Goal: Task Accomplishment & Management: Manage account settings

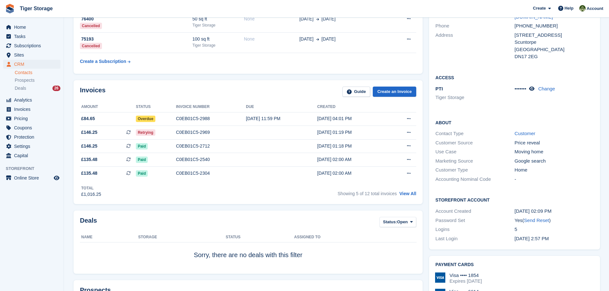
scroll to position [128, 0]
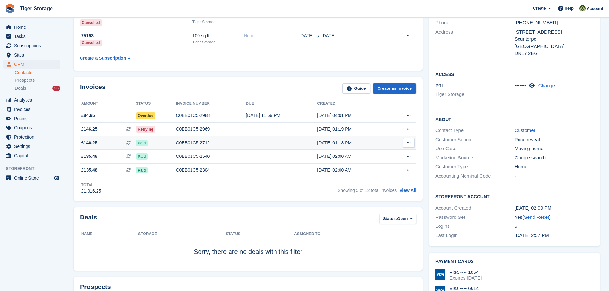
click at [174, 142] on div "Paid" at bounding box center [156, 143] width 40 height 7
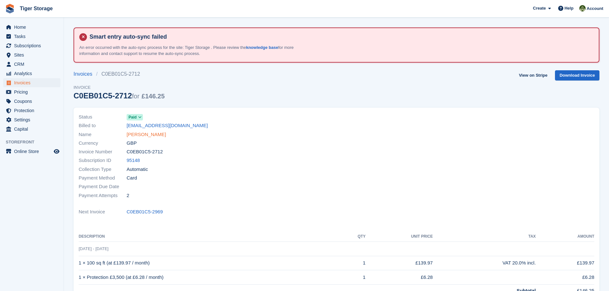
click at [135, 135] on link "Leah Gray" at bounding box center [146, 134] width 39 height 7
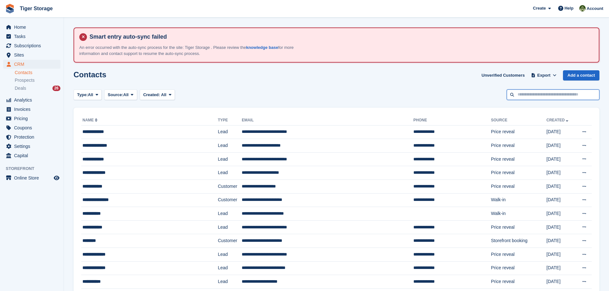
click at [529, 95] on input "text" at bounding box center [553, 94] width 93 height 11
type input "****"
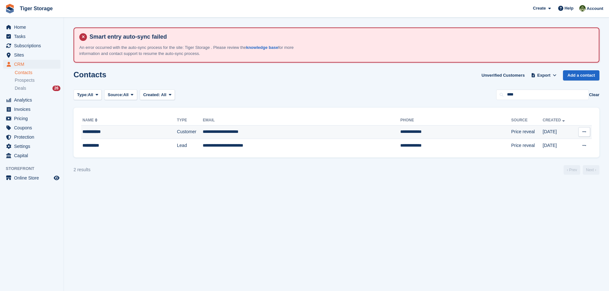
click at [213, 136] on td "**********" at bounding box center [302, 132] width 198 height 14
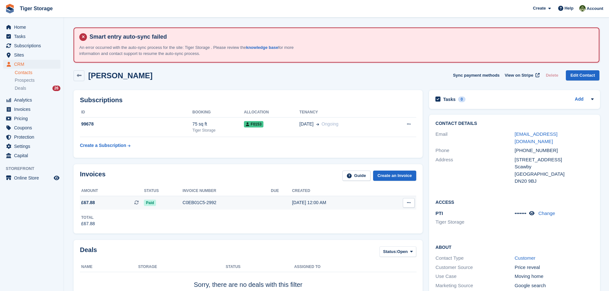
click at [197, 202] on div "C0EB01C5-2992" at bounding box center [226, 202] width 88 height 7
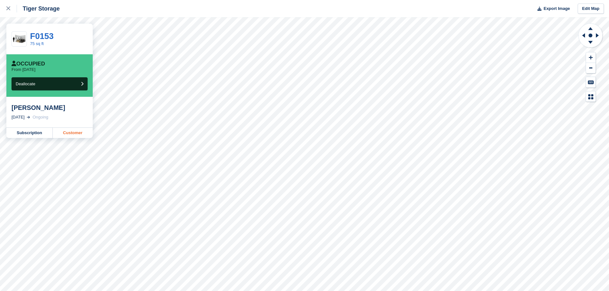
click at [72, 134] on link "Customer" at bounding box center [73, 133] width 40 height 10
click at [70, 133] on link "Customer" at bounding box center [73, 133] width 40 height 10
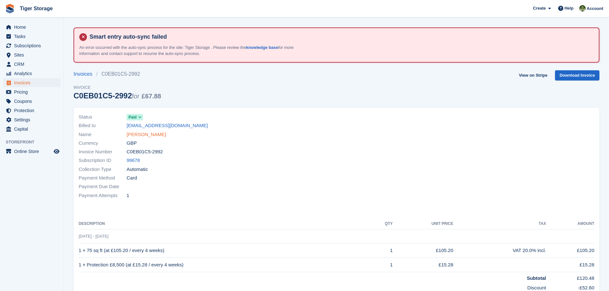
click at [149, 134] on link "[PERSON_NAME]" at bounding box center [146, 134] width 39 height 7
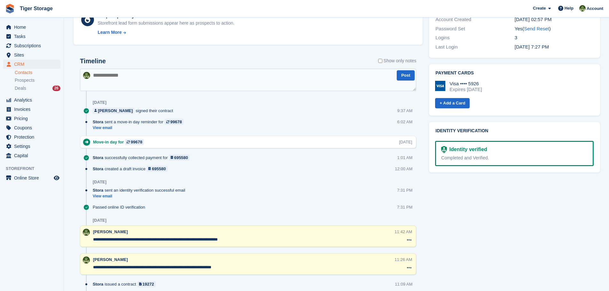
scroll to position [320, 0]
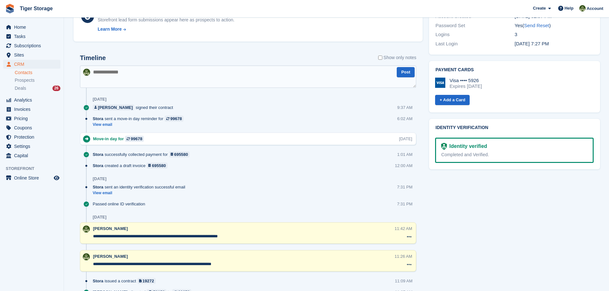
drag, startPoint x: 129, startPoint y: 236, endPoint x: 166, endPoint y: 237, distance: 36.5
click at [166, 237] on textarea "**********" at bounding box center [243, 236] width 301 height 6
drag, startPoint x: 118, startPoint y: 265, endPoint x: 237, endPoint y: 266, distance: 119.5
click at [237, 266] on textarea "**********" at bounding box center [243, 264] width 301 height 6
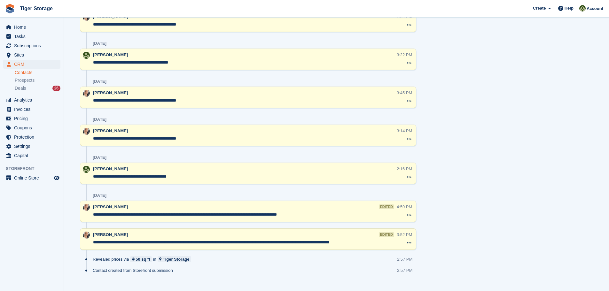
scroll to position [925, 0]
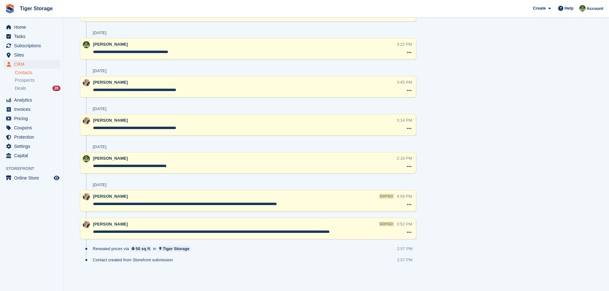
drag, startPoint x: 118, startPoint y: 232, endPoint x: 353, endPoint y: 231, distance: 234.3
click at [353, 231] on textarea "**********" at bounding box center [245, 232] width 304 height 6
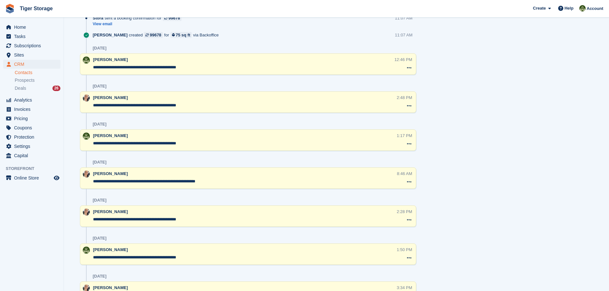
scroll to position [285, 0]
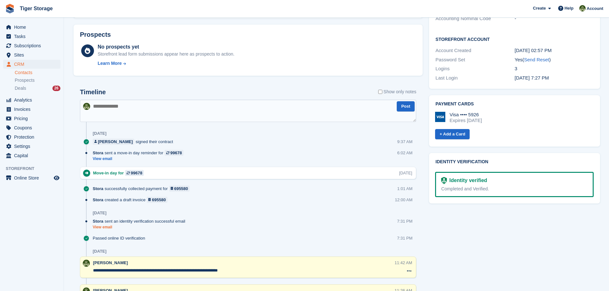
click at [108, 229] on link "View email" at bounding box center [141, 227] width 96 height 5
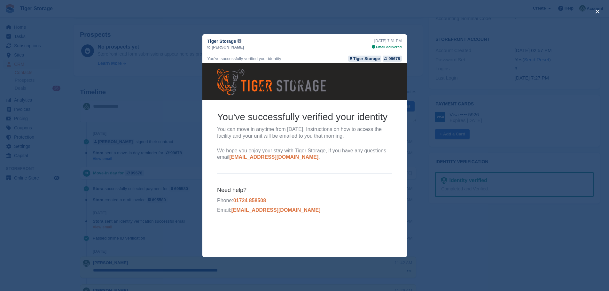
scroll to position [0, 0]
click at [597, 11] on button "close" at bounding box center [597, 11] width 10 height 10
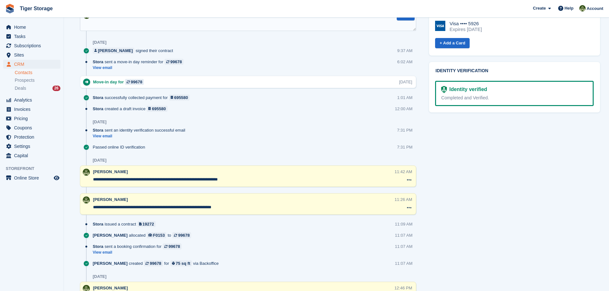
scroll to position [381, 0]
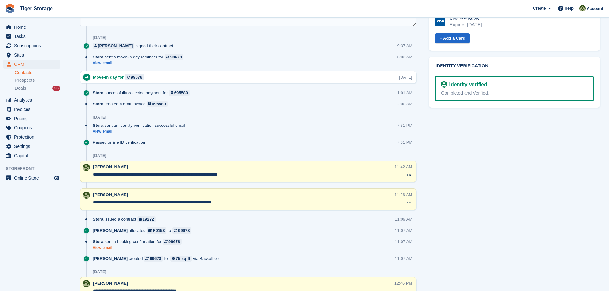
click at [103, 247] on link "View email" at bounding box center [139, 247] width 92 height 5
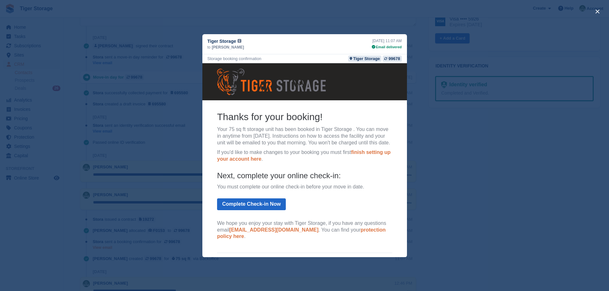
scroll to position [0, 0]
click at [597, 9] on button "close" at bounding box center [597, 11] width 10 height 10
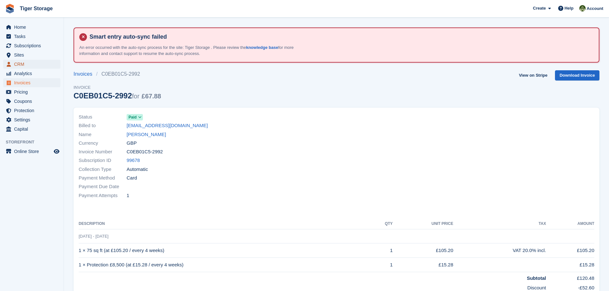
click at [20, 64] on span "CRM" at bounding box center [33, 64] width 38 height 9
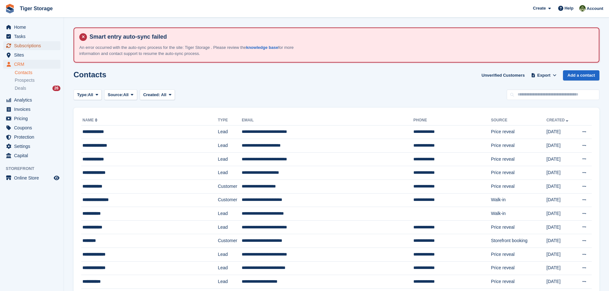
click at [26, 44] on span "Subscriptions" at bounding box center [33, 45] width 38 height 9
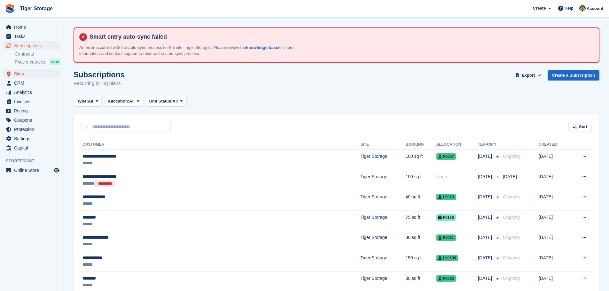
click at [22, 76] on span "Sites" at bounding box center [33, 73] width 38 height 9
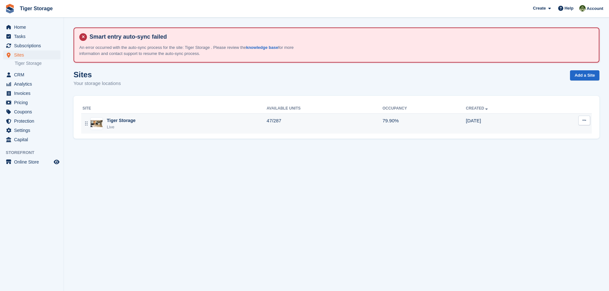
click at [126, 122] on div "Tiger Storage" at bounding box center [121, 120] width 29 height 7
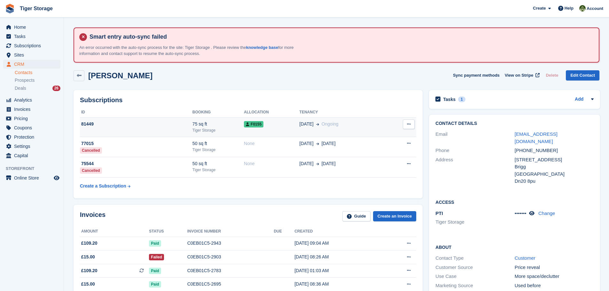
click at [408, 126] on icon at bounding box center [409, 124] width 4 height 4
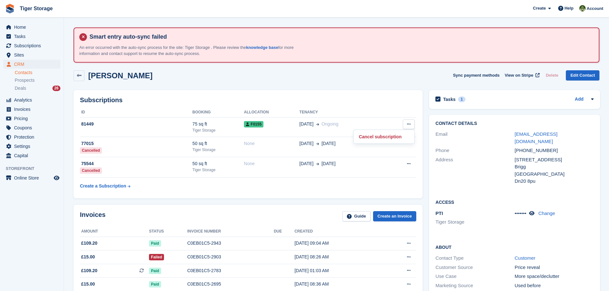
click at [382, 88] on div "Subscriptions ID Booking Allocation Tenancy 81449 75 sq ft Tiger Storage F0155 …" at bounding box center [247, 144] width 355 height 115
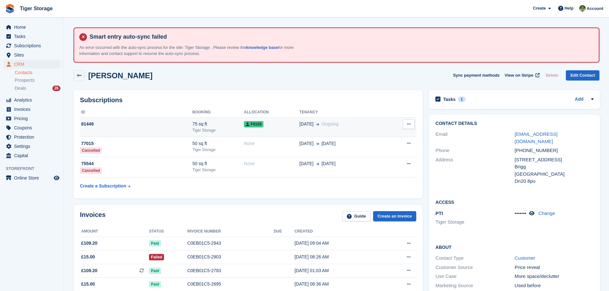
click at [252, 126] on span "F0155" at bounding box center [253, 124] width 19 height 6
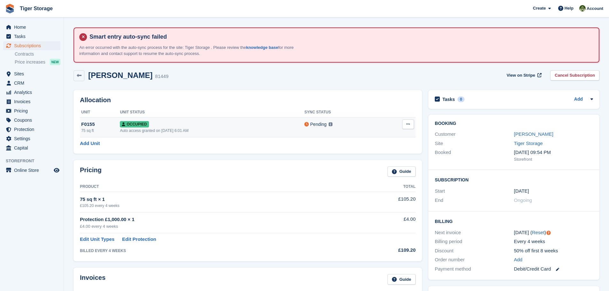
click at [409, 124] on icon at bounding box center [408, 124] width 4 height 4
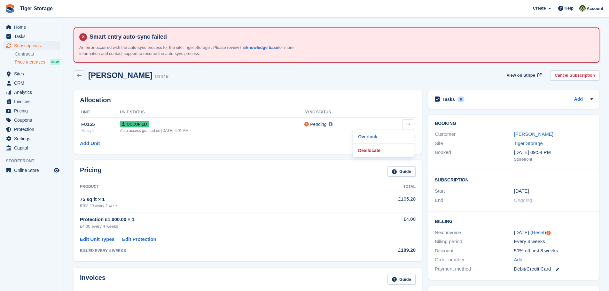
click at [39, 64] on span "Price increases" at bounding box center [30, 62] width 31 height 6
click at [528, 136] on link "[PERSON_NAME]" at bounding box center [533, 133] width 39 height 5
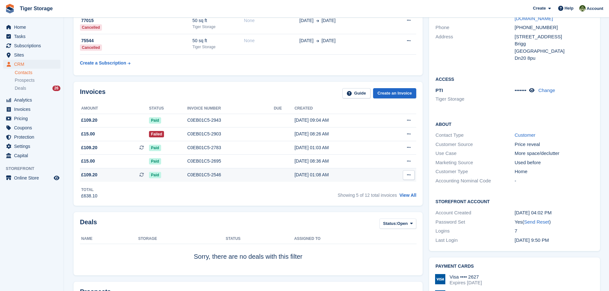
scroll to position [128, 0]
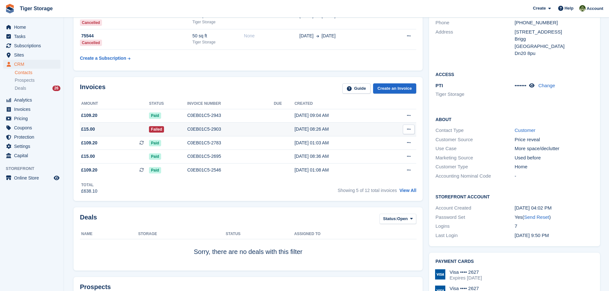
click at [202, 126] on td "C0EB01C5-2903" at bounding box center [230, 130] width 87 height 14
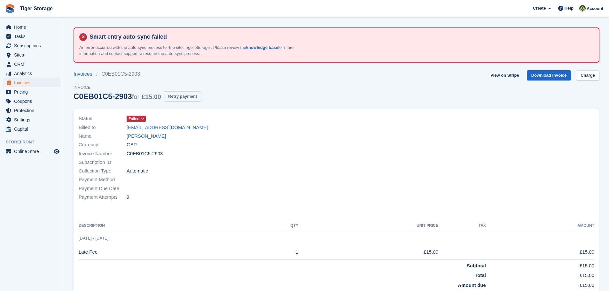
click at [180, 94] on button "Retry payment" at bounding box center [183, 96] width 38 height 11
click at [145, 136] on link "[PERSON_NAME]" at bounding box center [146, 136] width 39 height 7
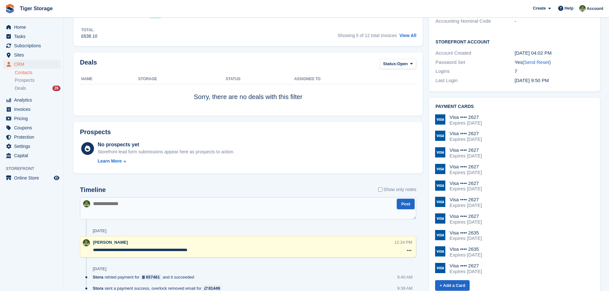
scroll to position [288, 0]
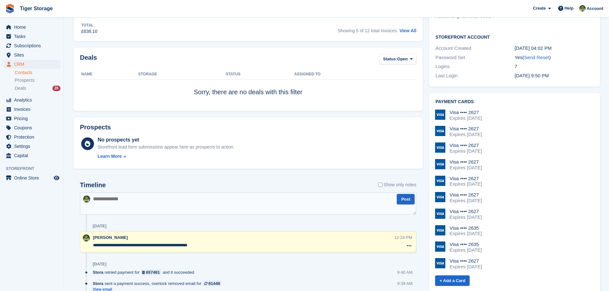
drag, startPoint x: 209, startPoint y: 248, endPoint x: 91, endPoint y: 245, distance: 118.3
click at [91, 245] on div "**********" at bounding box center [248, 241] width 336 height 21
click at [116, 202] on textarea at bounding box center [248, 203] width 336 height 22
paste textarea "**********"
type textarea "**********"
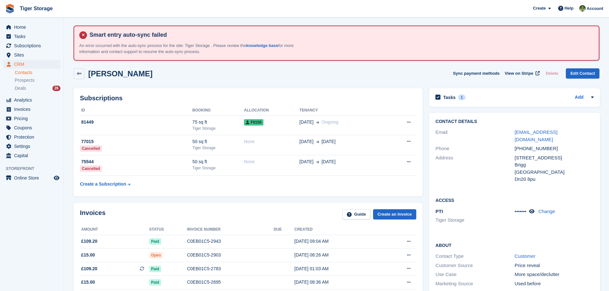
scroll to position [0, 0]
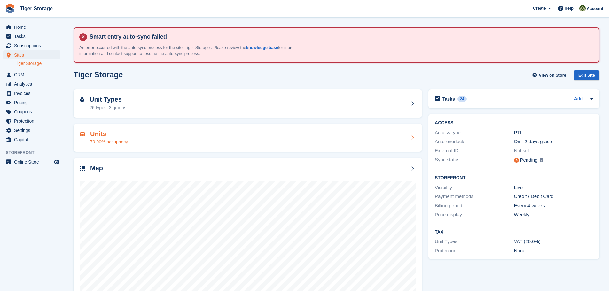
click at [100, 135] on h2 "Units" at bounding box center [109, 133] width 38 height 7
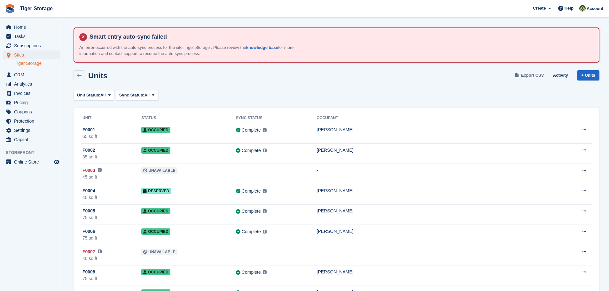
click at [530, 77] on span "Export CSV" at bounding box center [532, 75] width 23 height 6
click at [19, 54] on span "Sites" at bounding box center [33, 54] width 38 height 9
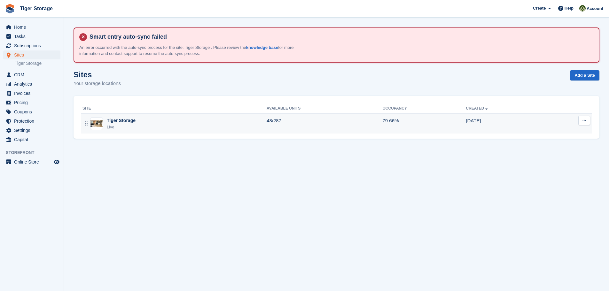
click at [267, 123] on div "Tiger Storage Live" at bounding box center [174, 123] width 184 height 13
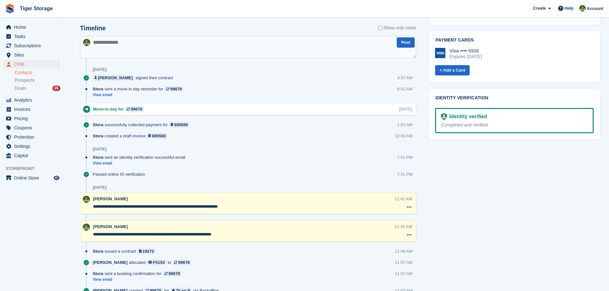
scroll to position [352, 0]
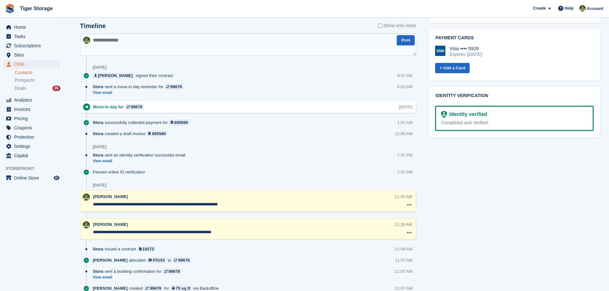
click at [18, 201] on aside "Home Tasks Subscriptions Subscriptions Subscriptions Contracts Price increases …" at bounding box center [32, 147] width 64 height 259
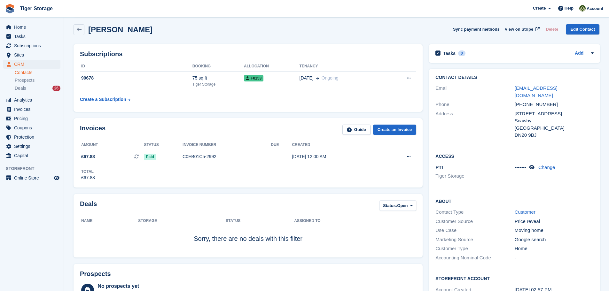
scroll to position [32, 0]
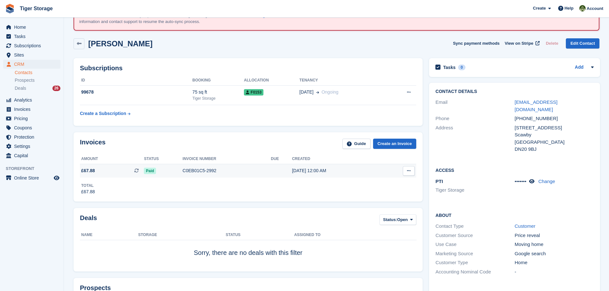
click at [204, 172] on div "C0EB01C5-2992" at bounding box center [226, 170] width 88 height 7
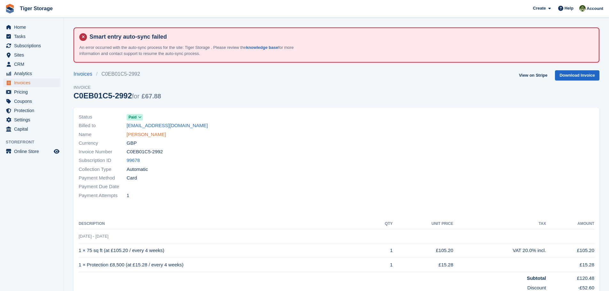
click at [144, 136] on link "[PERSON_NAME]" at bounding box center [146, 134] width 39 height 7
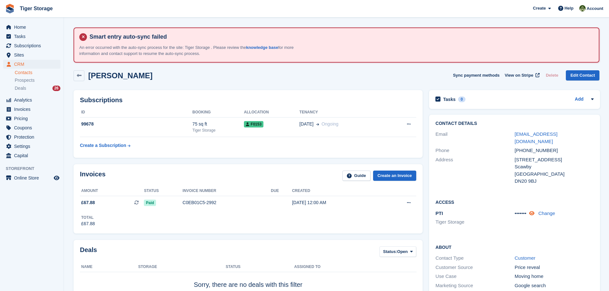
click at [533, 211] on icon at bounding box center [531, 213] width 5 height 5
click at [27, 72] on link "Contacts" at bounding box center [38, 73] width 46 height 6
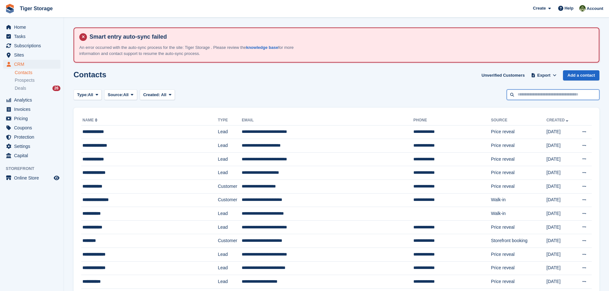
click at [551, 95] on input "text" at bounding box center [553, 94] width 93 height 11
type input "********"
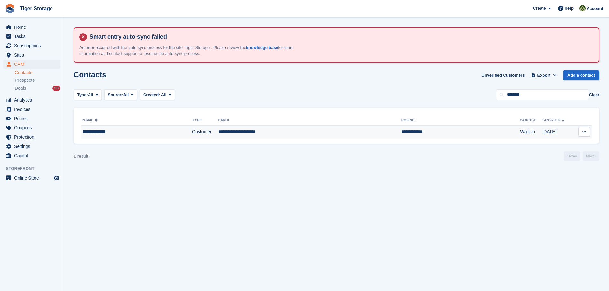
click at [250, 131] on td "**********" at bounding box center [309, 131] width 183 height 13
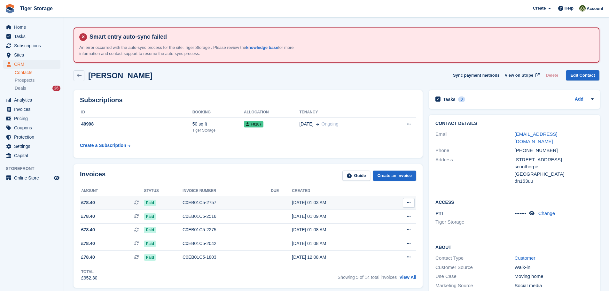
click at [199, 200] on div "C0EB01C5-2757" at bounding box center [226, 202] width 88 height 7
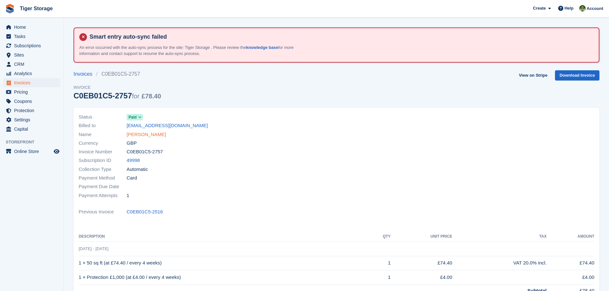
click at [144, 136] on link "[PERSON_NAME]" at bounding box center [146, 134] width 39 height 7
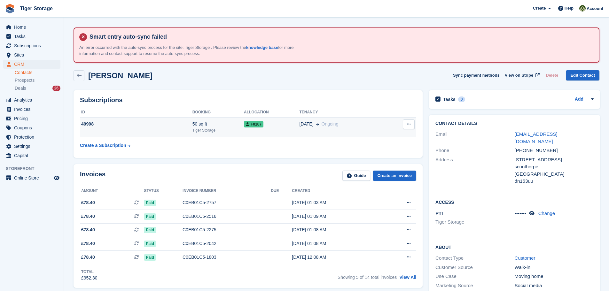
click at [405, 123] on button at bounding box center [409, 125] width 12 height 10
click at [376, 135] on p "Cancel subscription" at bounding box center [384, 137] width 56 height 8
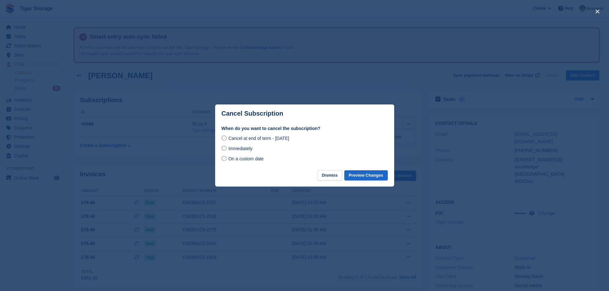
click at [227, 151] on label "Immediately" at bounding box center [236, 148] width 31 height 7
click at [360, 175] on button "Preview Changes" at bounding box center [365, 175] width 43 height 11
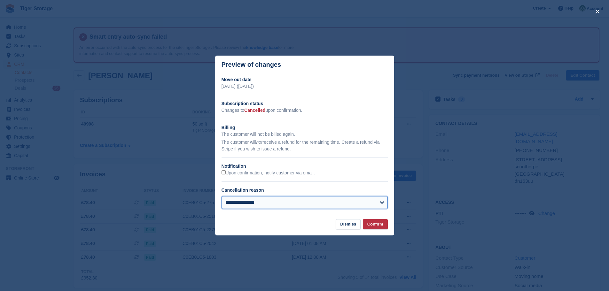
click at [232, 202] on select "**********" at bounding box center [304, 202] width 166 height 13
select select "**********"
click at [221, 197] on select "**********" at bounding box center [304, 202] width 166 height 13
click at [373, 227] on button "Confirm" at bounding box center [375, 224] width 25 height 11
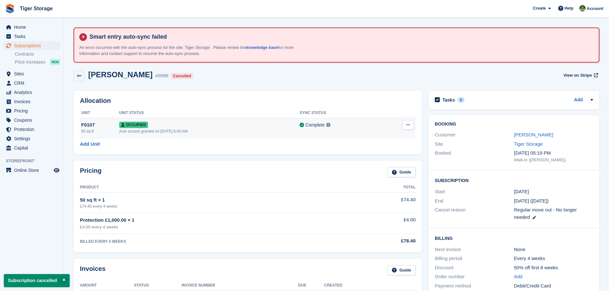
click at [408, 127] on icon at bounding box center [408, 125] width 4 height 4
click at [366, 153] on p "Deallocate" at bounding box center [383, 151] width 56 height 8
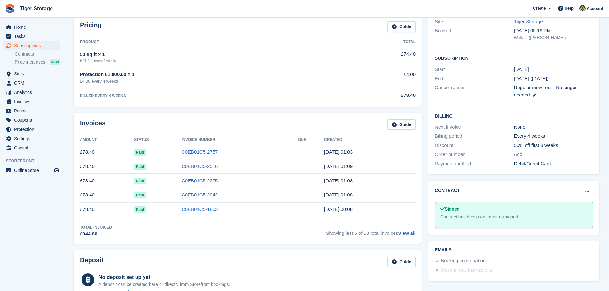
scroll to position [128, 0]
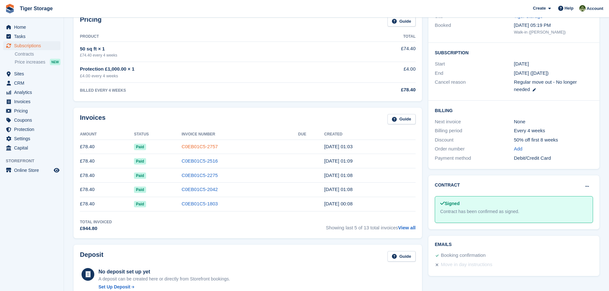
drag, startPoint x: 191, startPoint y: 141, endPoint x: 191, endPoint y: 147, distance: 6.1
click at [191, 143] on td "C0EB01C5-2757" at bounding box center [240, 147] width 117 height 14
click at [191, 147] on link "C0EB01C5-2757" at bounding box center [200, 146] width 36 height 5
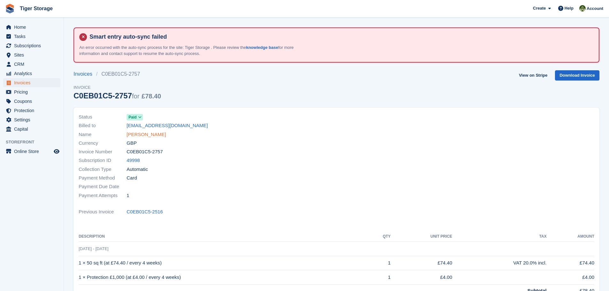
click at [142, 134] on link "Peter Kearsley" at bounding box center [146, 134] width 39 height 7
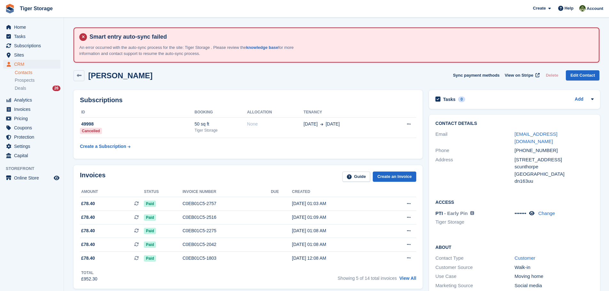
drag, startPoint x: 152, startPoint y: 77, endPoint x: 90, endPoint y: 79, distance: 61.7
click at [90, 79] on div "Peter Kearsley Sync payment methods View on Stripe Delete Edit Contact" at bounding box center [337, 75] width 526 height 11
copy h2 "Peter Kearsley"
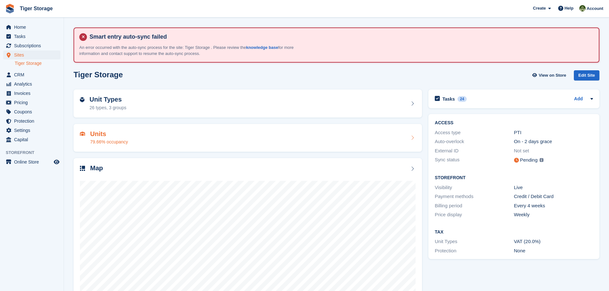
click at [105, 133] on h2 "Units" at bounding box center [109, 133] width 38 height 7
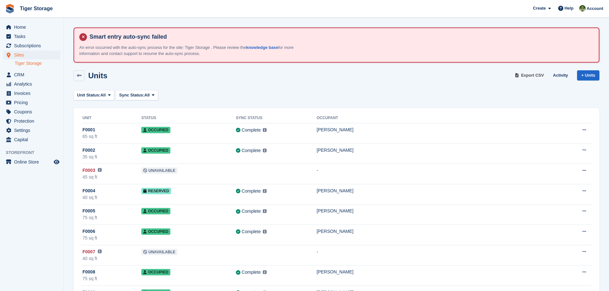
click at [532, 73] on span "Export CSV" at bounding box center [532, 75] width 23 height 6
click at [21, 77] on span "CRM" at bounding box center [33, 74] width 38 height 9
